Goal: Task Accomplishment & Management: Manage account settings

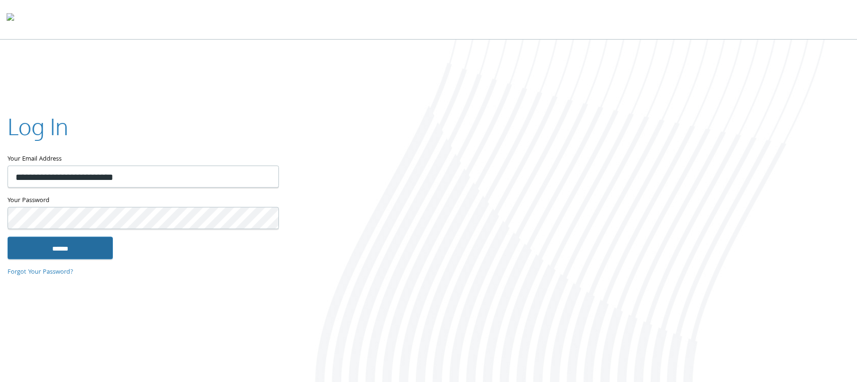
click at [79, 252] on input "******" at bounding box center [60, 247] width 105 height 23
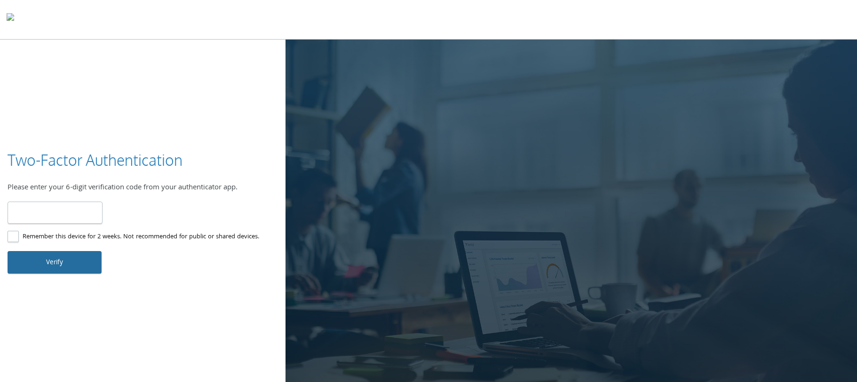
type input "*"
type input "******"
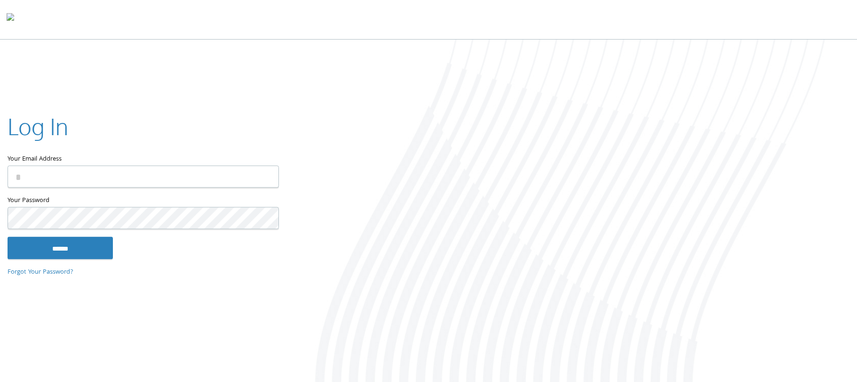
type input "**********"
